Goal: Find specific page/section: Find specific page/section

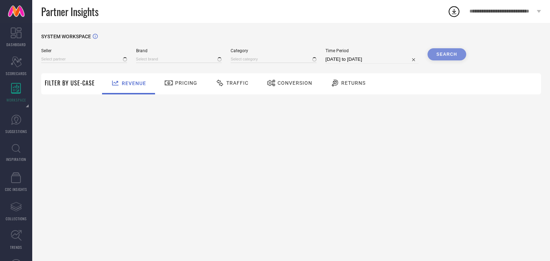
type input "All"
type input "1 STOP FASHION"
type input "All"
type input "1 STOP FASHION"
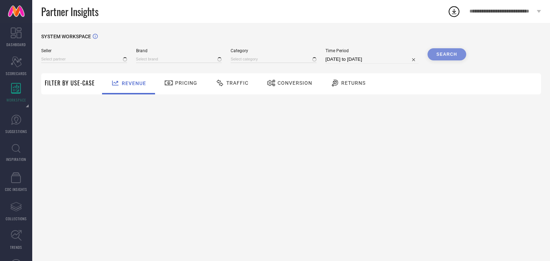
type input "All"
